Goal: Task Accomplishment & Management: Manage account settings

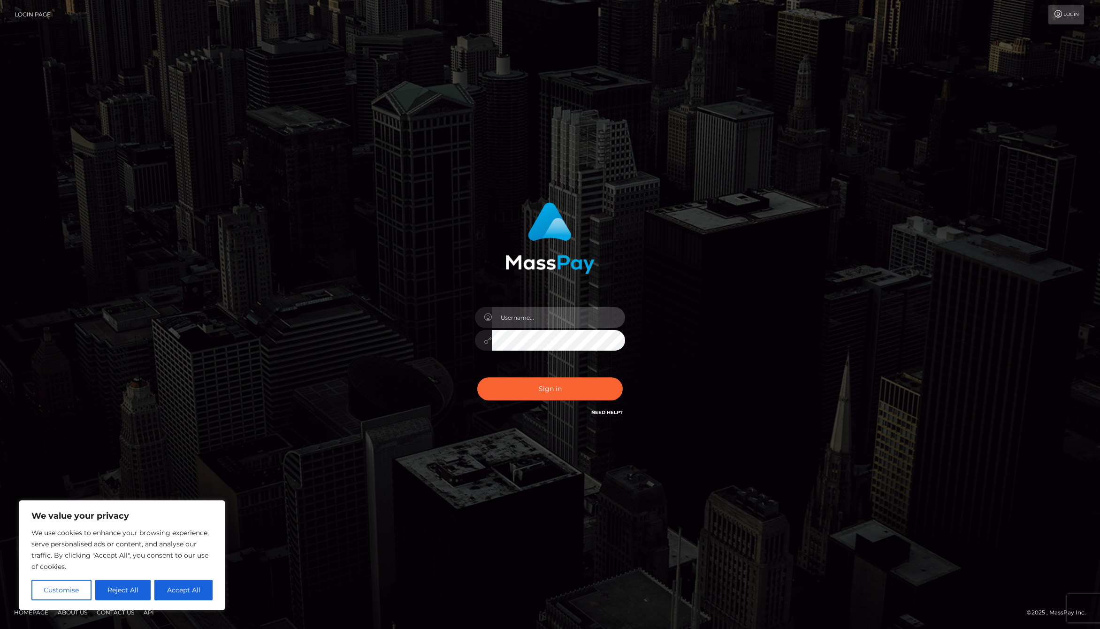
click at [518, 311] on input "text" at bounding box center [558, 317] width 133 height 21
type input "[PERSON_NAME].whop"
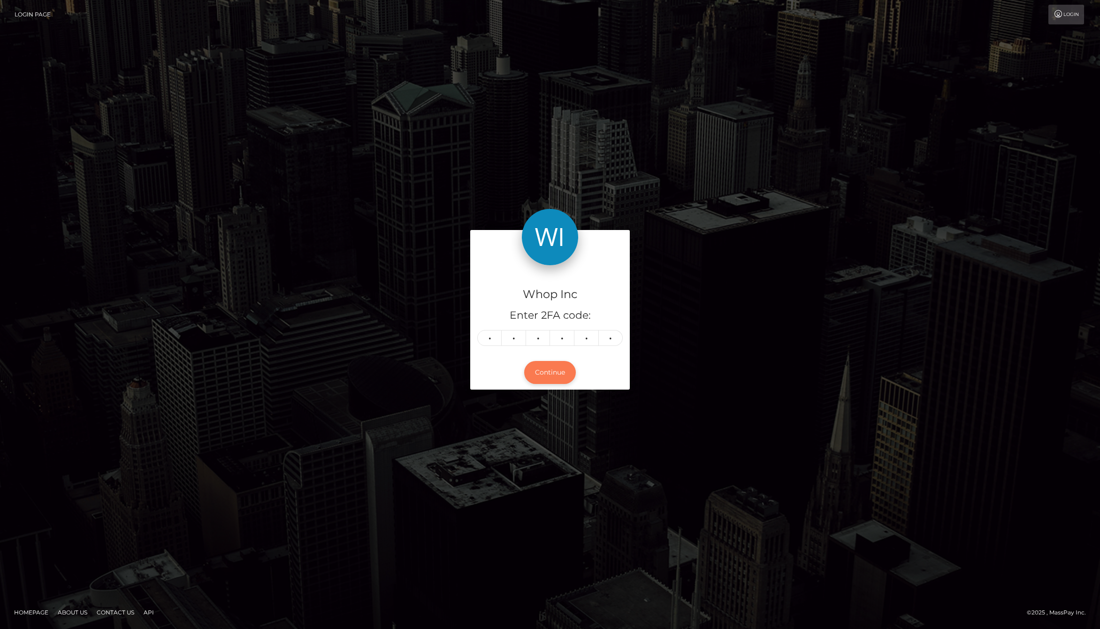
click at [546, 369] on button "Continue" at bounding box center [550, 372] width 52 height 23
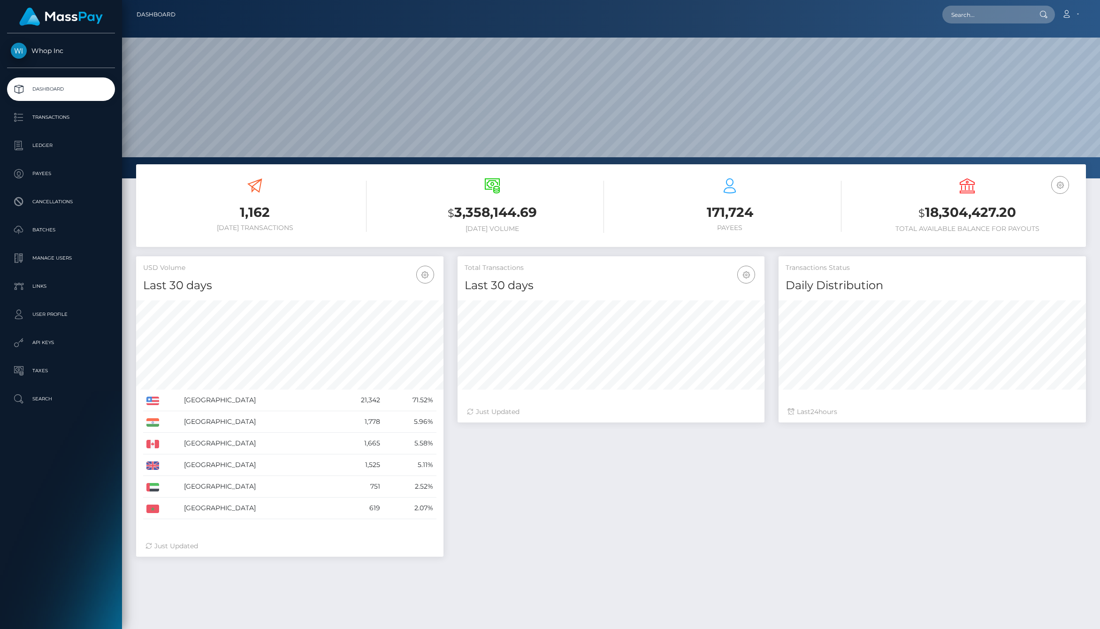
scroll to position [178, 978]
click at [54, 308] on p "User Profile" at bounding box center [61, 315] width 100 height 14
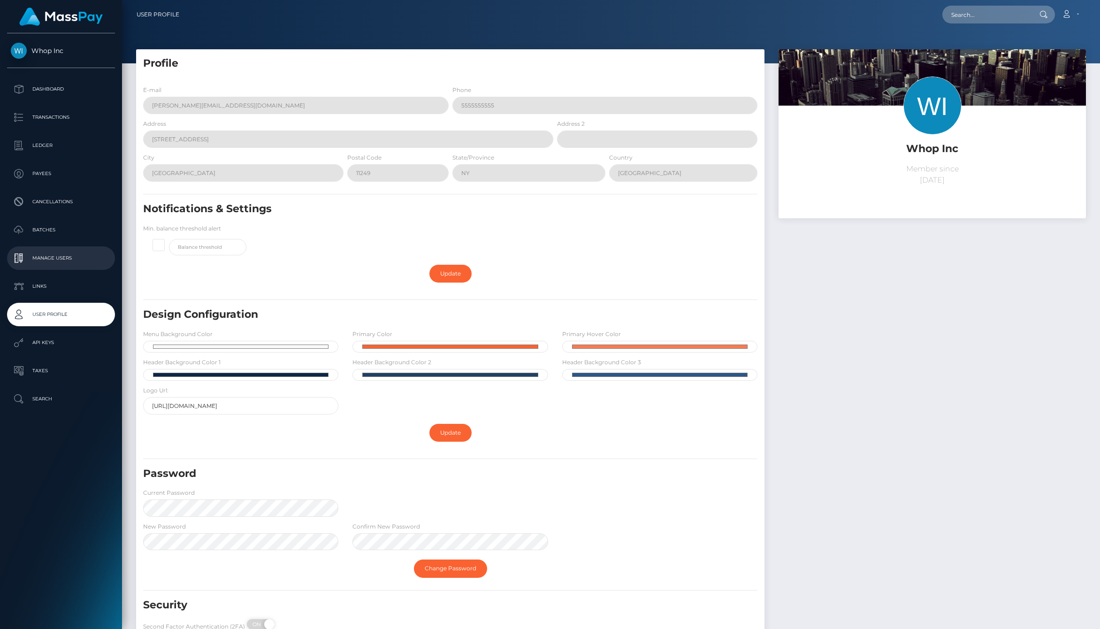
click at [52, 262] on p "Manage Users" at bounding box center [61, 258] width 100 height 14
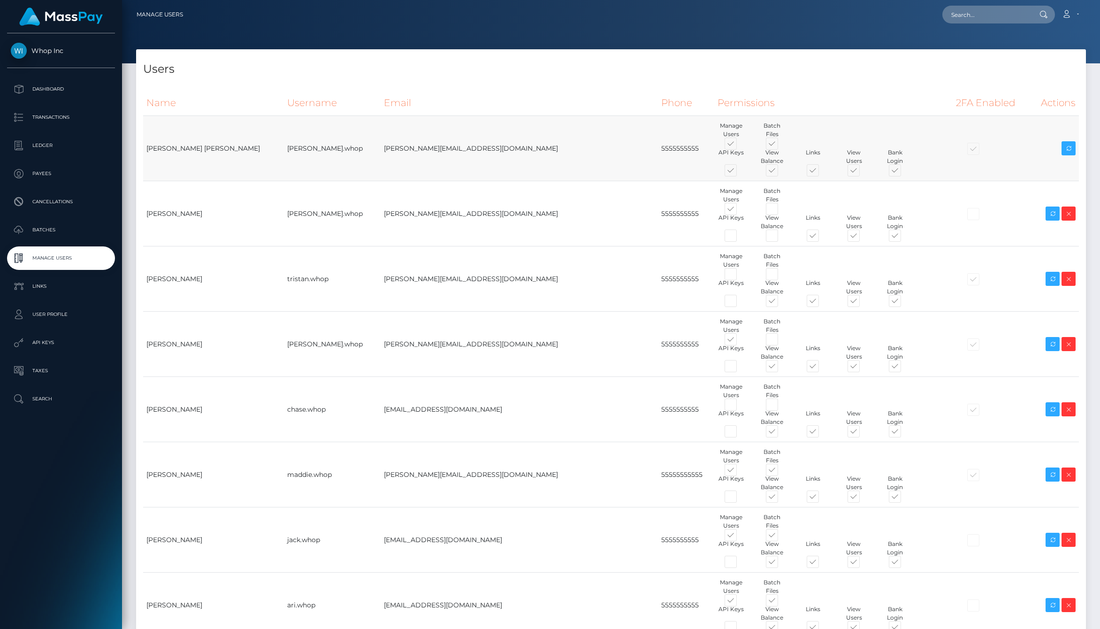
scroll to position [132, 0]
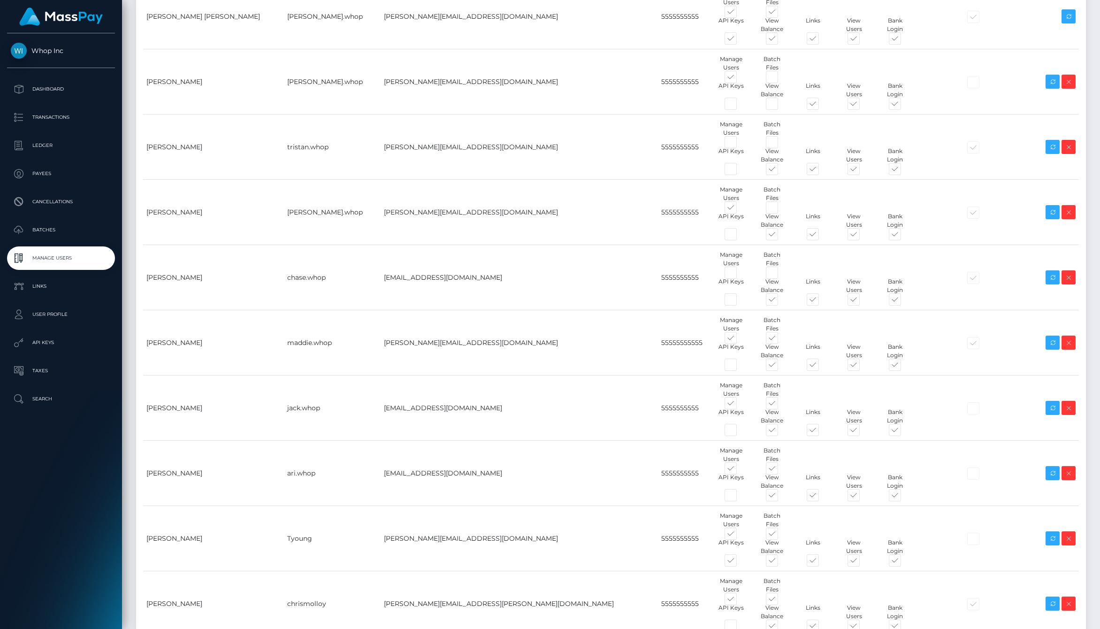
type input "tiana.whop"
paste input "tiana.porta@whop.com"
type input "tiana.porta@whop.com"
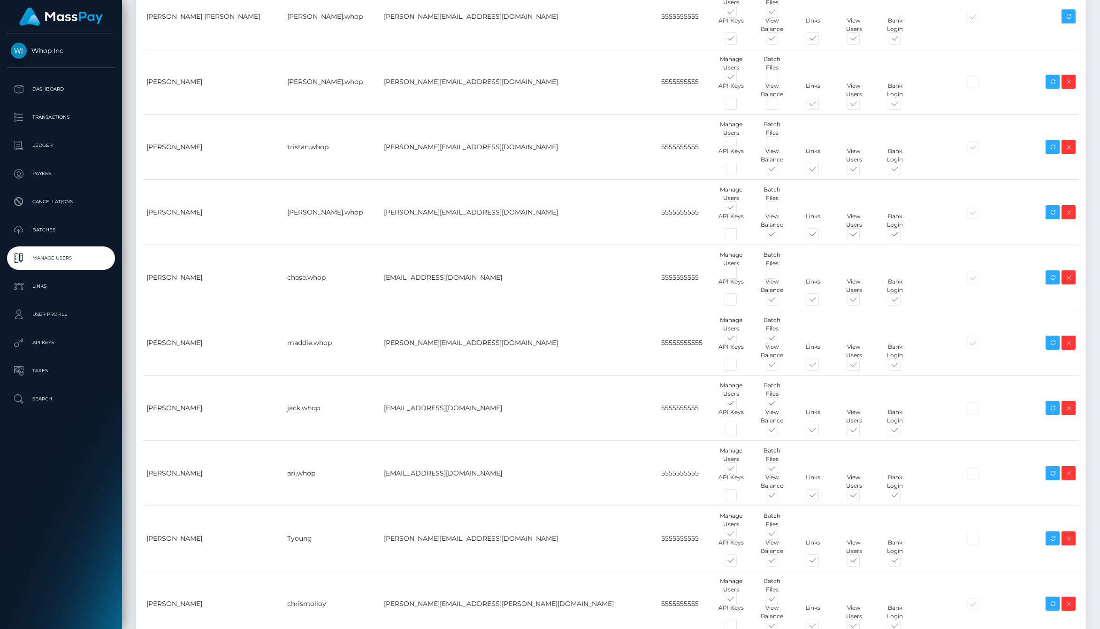
type input "5555555555"
type input "Tiana"
type input "Porta"
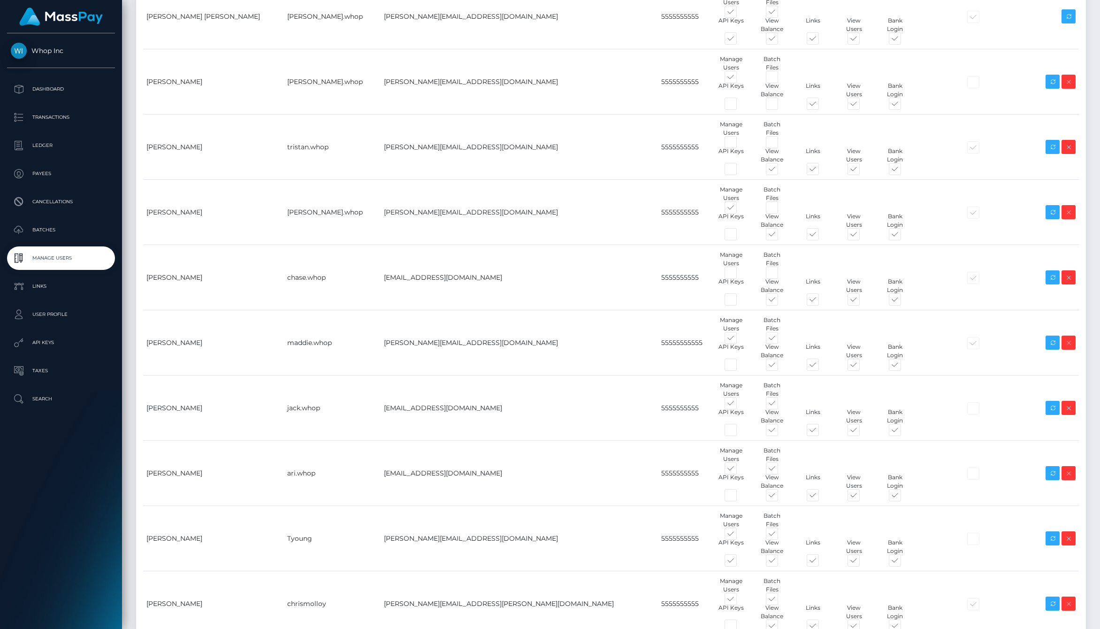
click at [398, 580] on div "Users Name Username Email Phone Permissions 2FA Enabled Actions Tiana" at bounding box center [611, 342] width 964 height 851
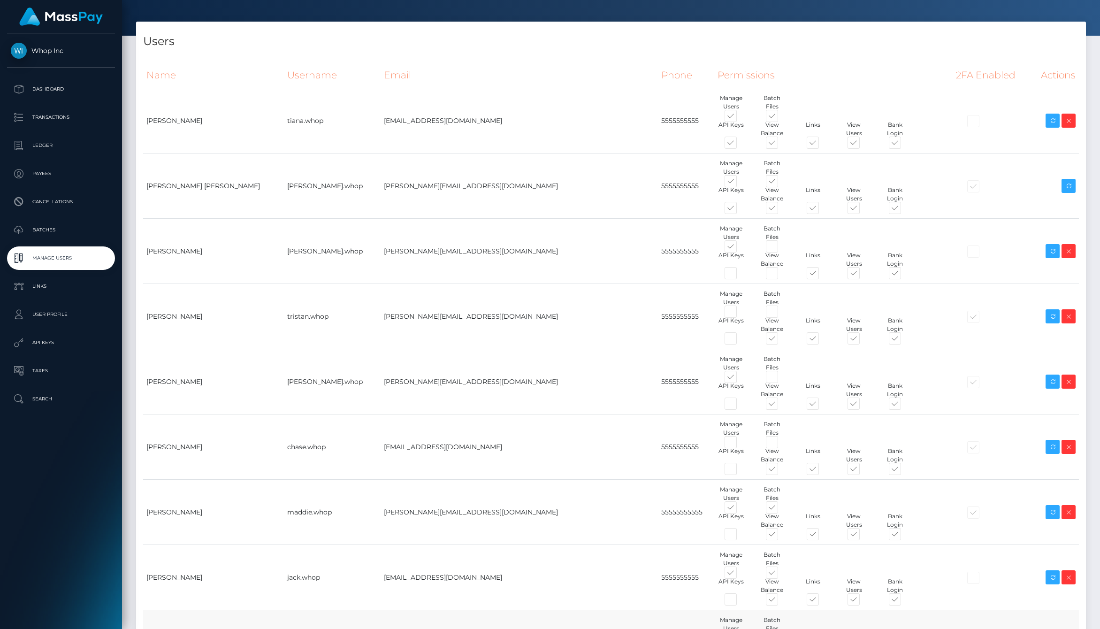
scroll to position [31, 0]
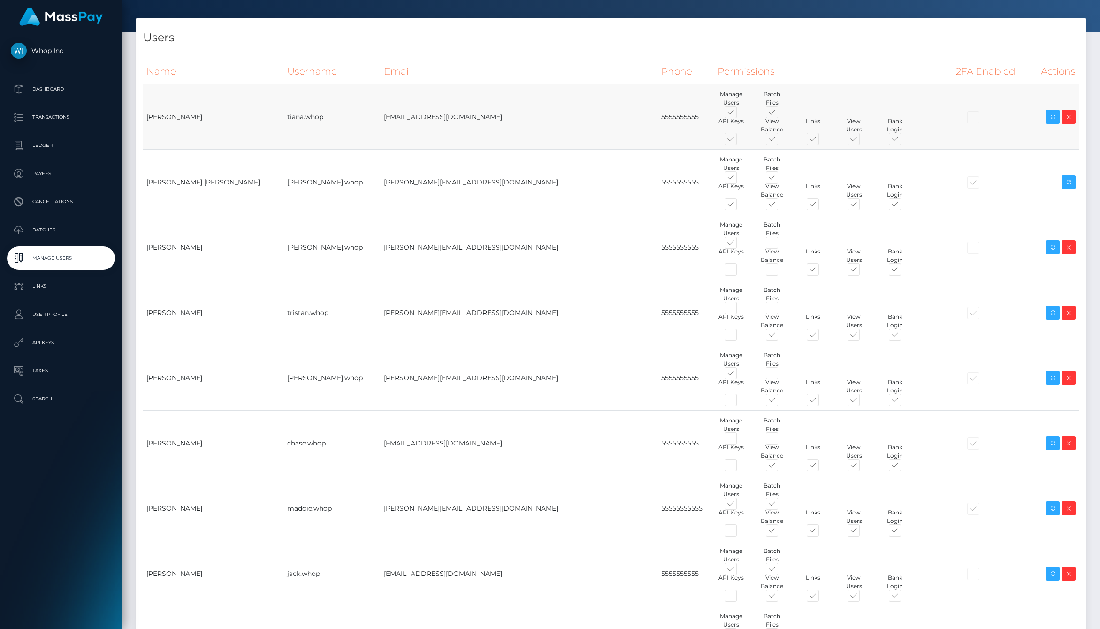
click at [739, 141] on span at bounding box center [739, 141] width 0 height 0
click at [739, 141] on input "checkbox" at bounding box center [742, 144] width 6 height 6
checkbox input "false"
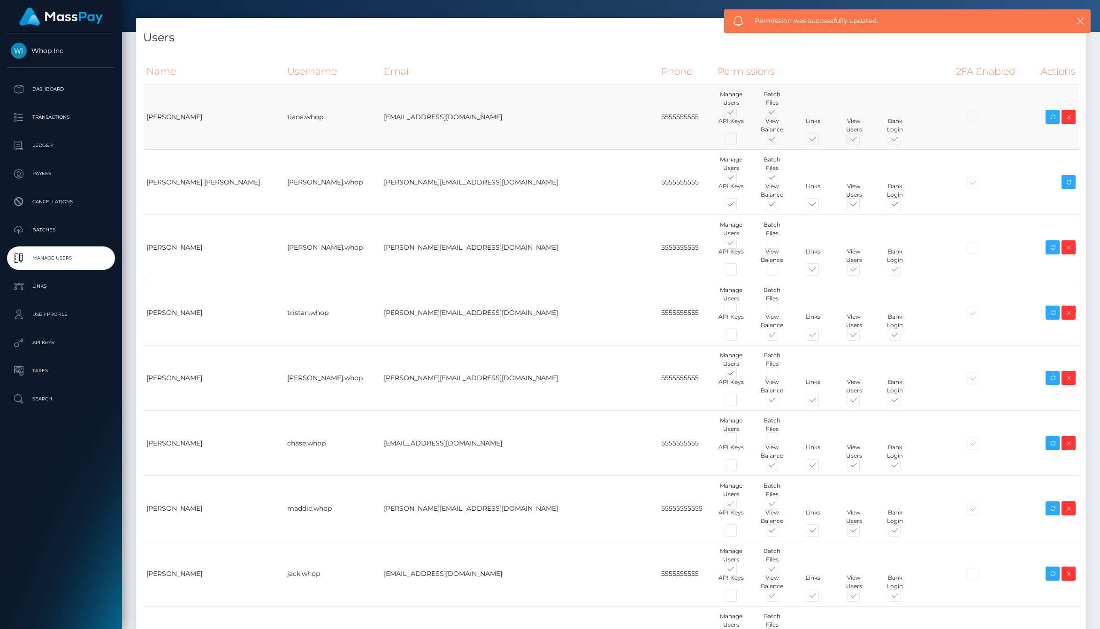
click at [739, 114] on span at bounding box center [739, 114] width 0 height 0
click at [739, 114] on input "checkbox" at bounding box center [742, 117] width 6 height 6
checkbox input "false"
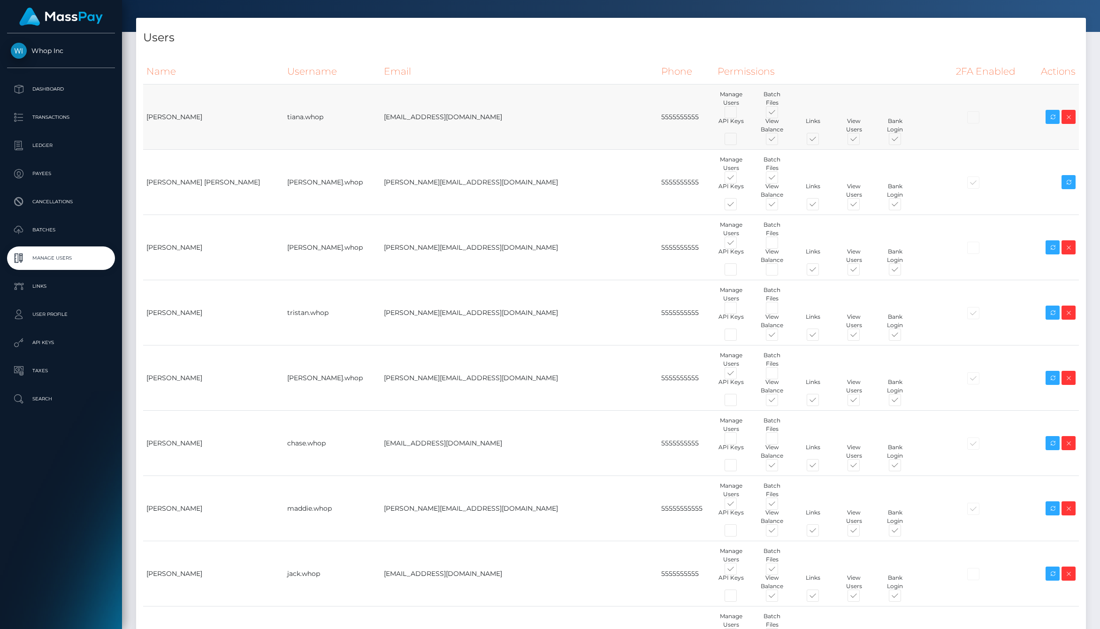
click at [769, 107] on div at bounding box center [834, 112] width 246 height 10
click at [781, 114] on span at bounding box center [781, 114] width 0 height 0
click at [781, 114] on input "checkbox" at bounding box center [784, 117] width 6 height 6
checkbox input "false"
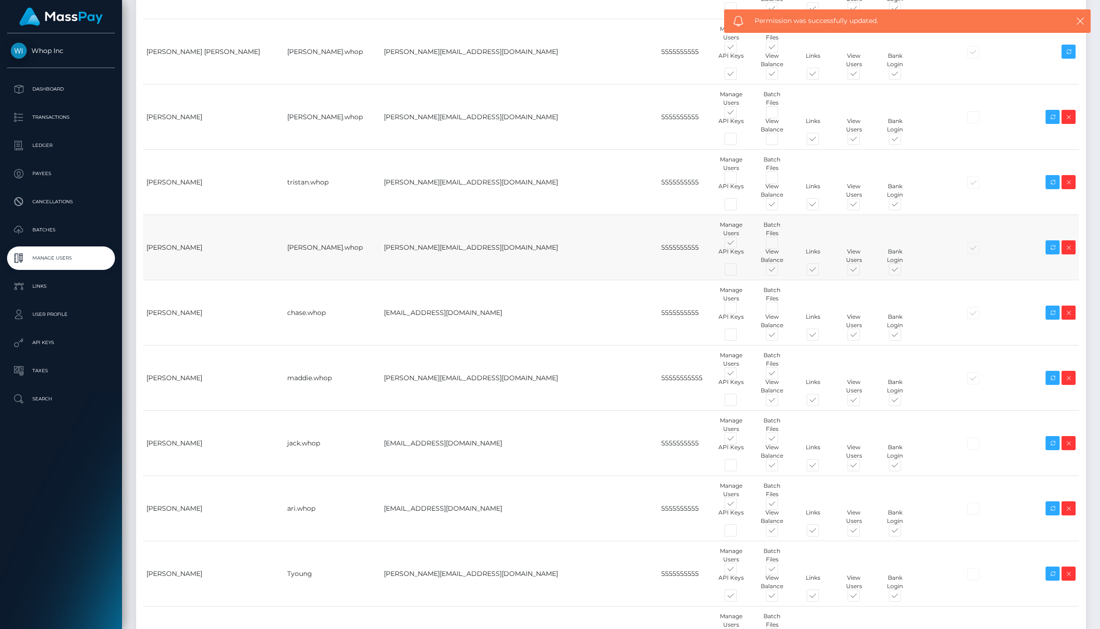
scroll to position [162, 0]
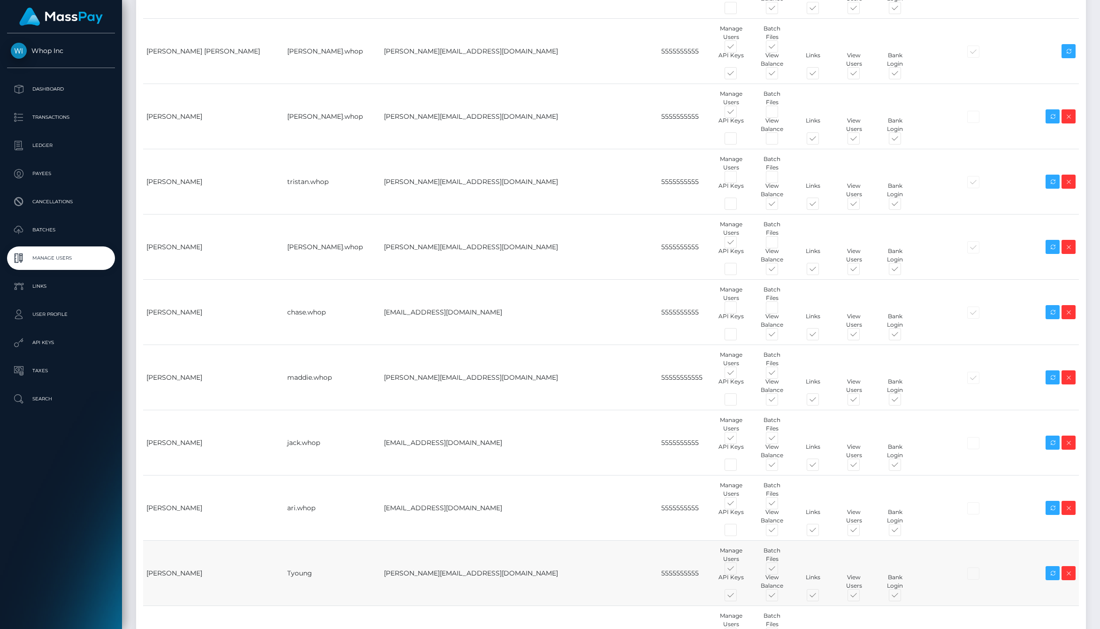
click at [739, 505] on span at bounding box center [739, 505] width 0 height 0
click at [739, 505] on input "checkbox" at bounding box center [742, 508] width 6 height 6
checkbox input "false"
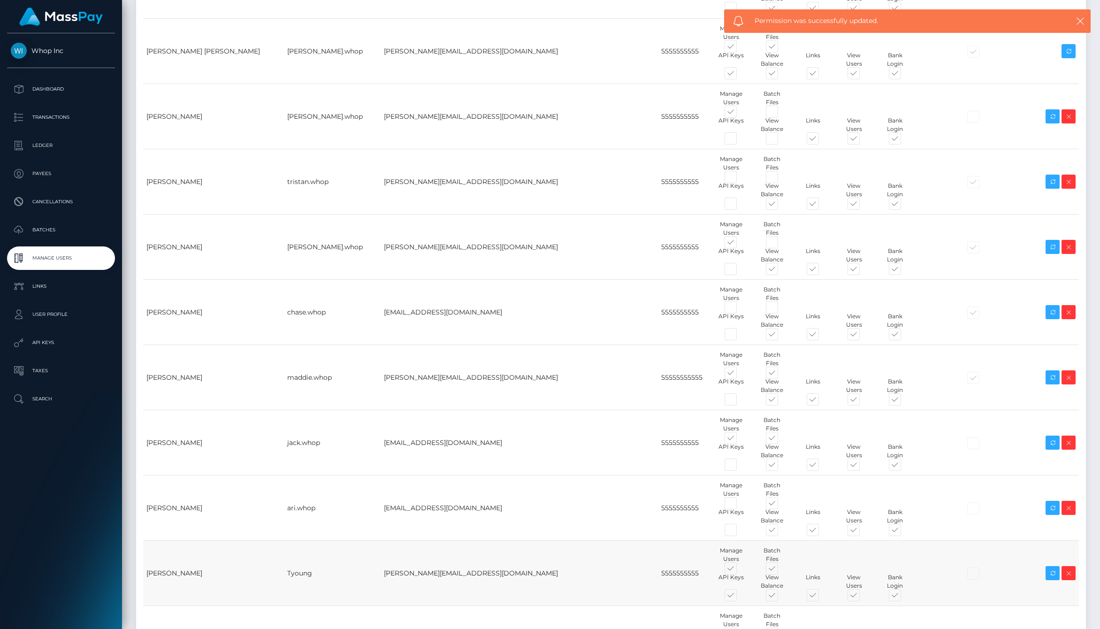
click at [739, 597] on span at bounding box center [739, 597] width 0 height 0
click at [739, 597] on input "checkbox" at bounding box center [742, 600] width 6 height 6
checkbox input "false"
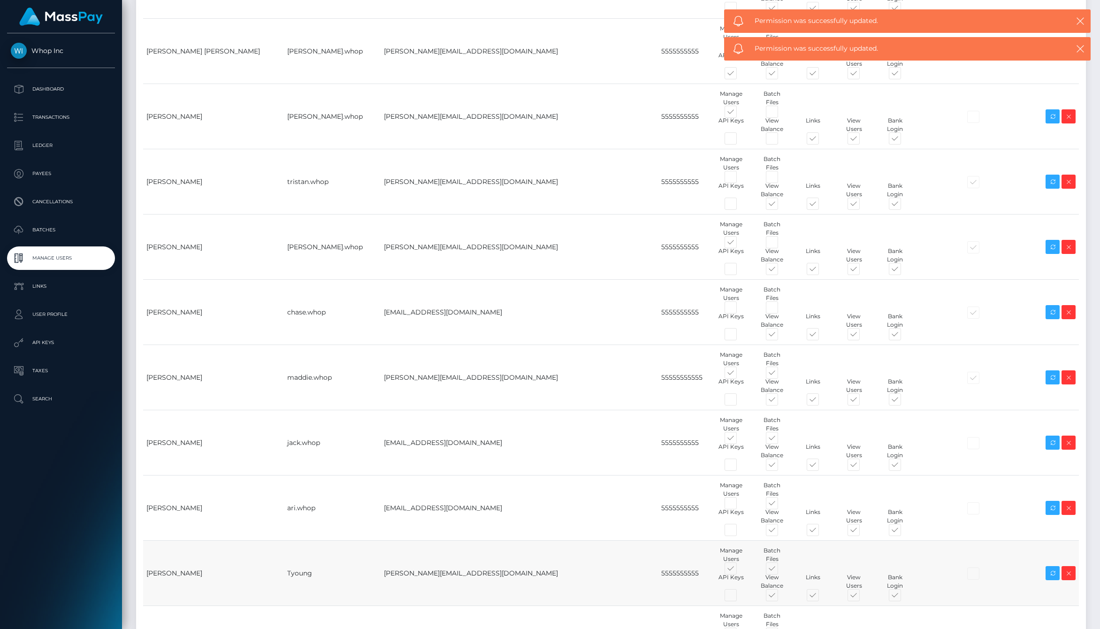
click at [739, 570] on span at bounding box center [739, 570] width 0 height 0
click at [739, 570] on input "checkbox" at bounding box center [742, 573] width 6 height 6
checkbox input "false"
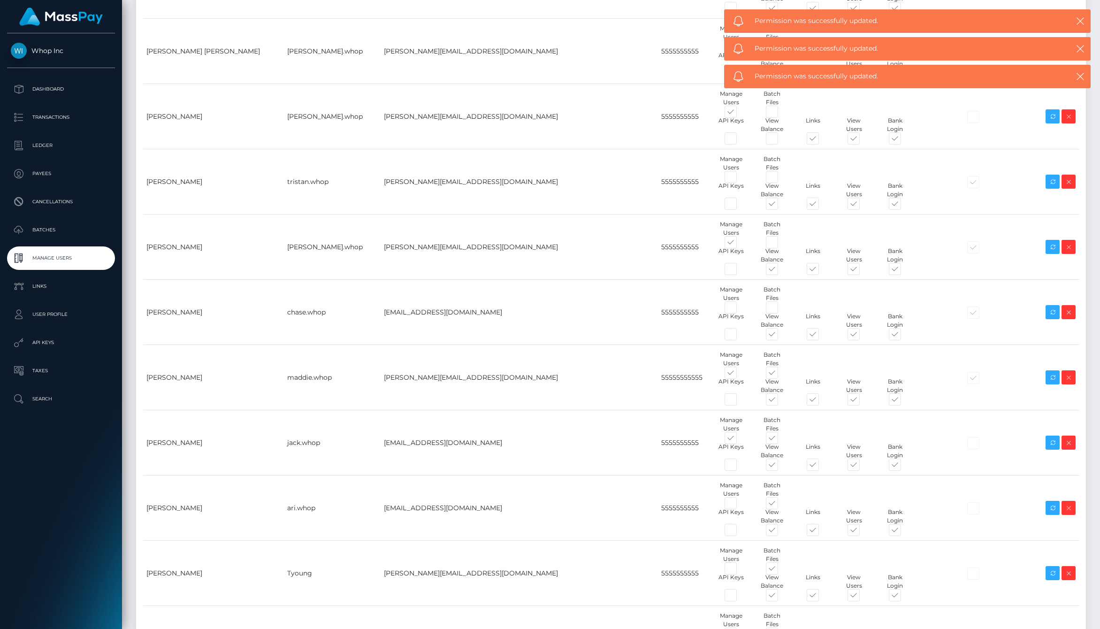
checkbox input "false"
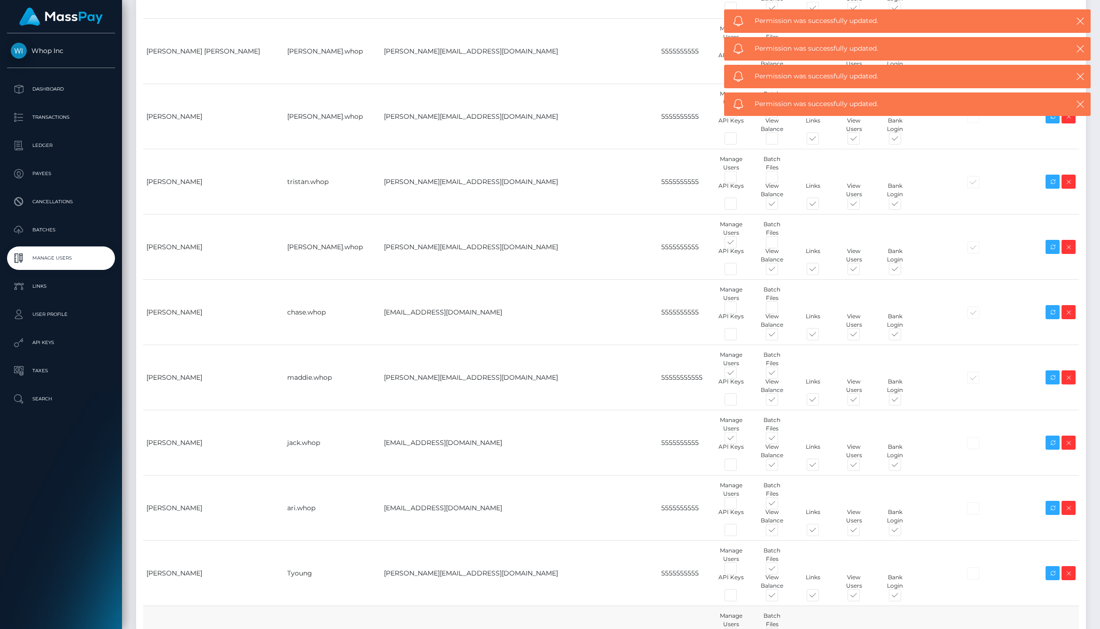
click at [739, 629] on span at bounding box center [739, 636] width 0 height 0
click at [739, 629] on input "checkbox" at bounding box center [742, 639] width 6 height 6
checkbox input "false"
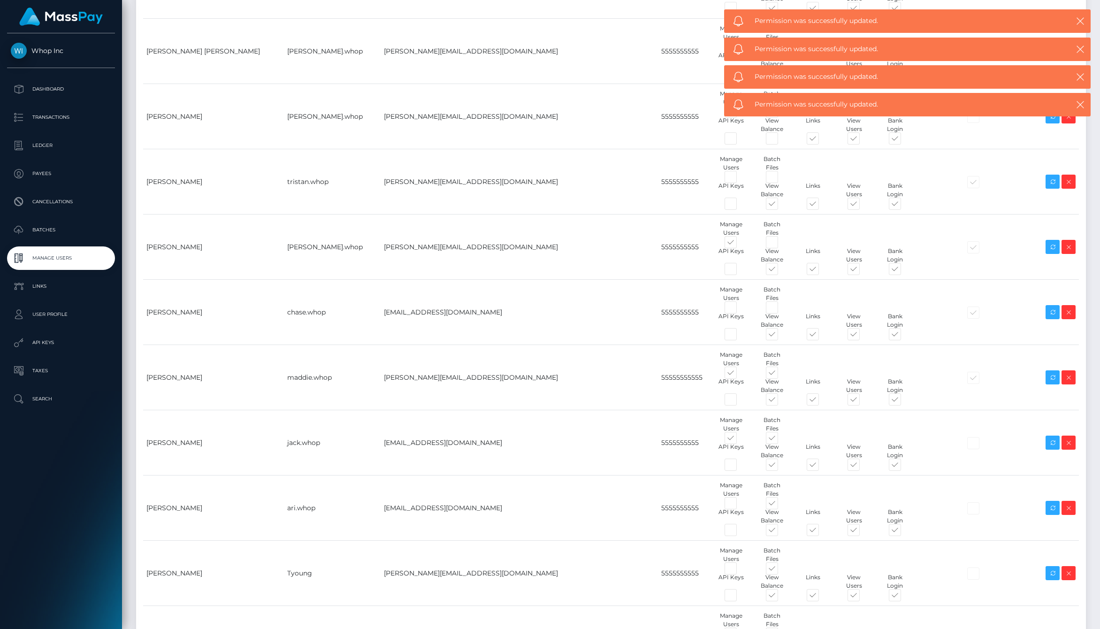
checkbox input "true"
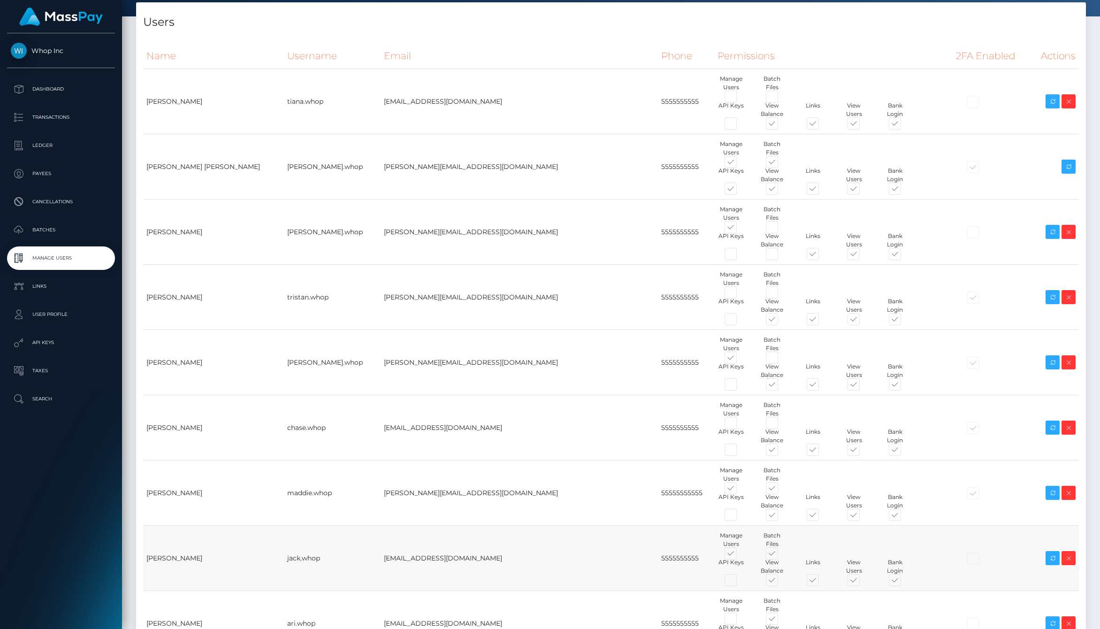
scroll to position [0, 0]
